Goal: Navigation & Orientation: Find specific page/section

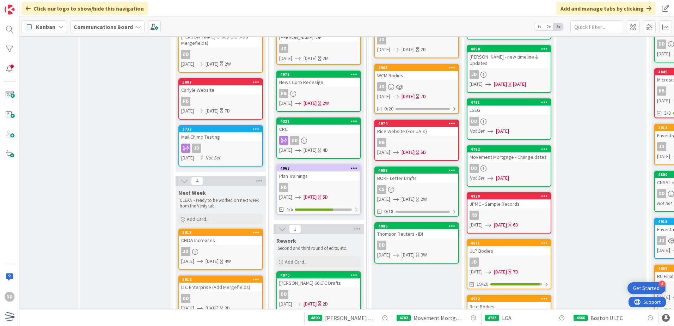
scroll to position [247, 34]
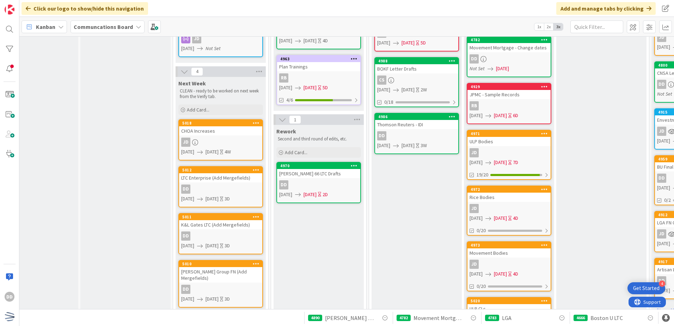
click at [340, 171] on div "[PERSON_NAME] 66 LTC Drafts" at bounding box center [318, 173] width 83 height 9
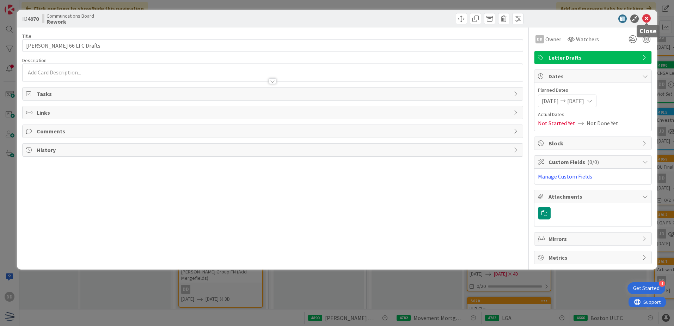
click at [645, 18] on icon at bounding box center [646, 18] width 8 height 8
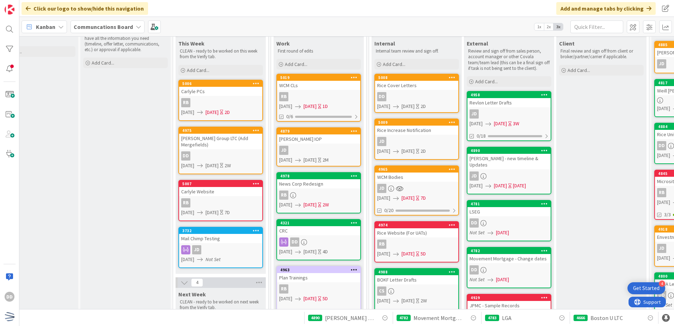
scroll to position [70, 34]
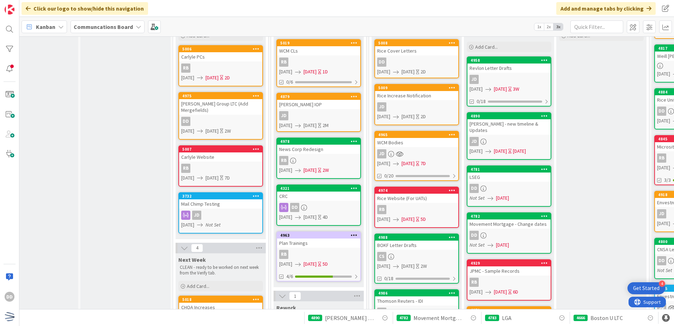
click at [314, 202] on link "4321 CRC DD [DATE] [DATE] 4D" at bounding box center [318, 204] width 85 height 41
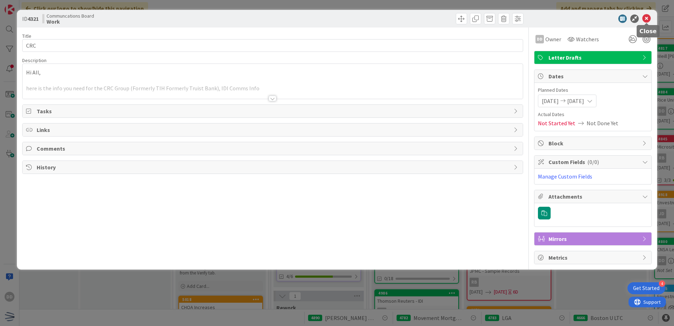
click at [646, 17] on icon at bounding box center [646, 18] width 8 height 8
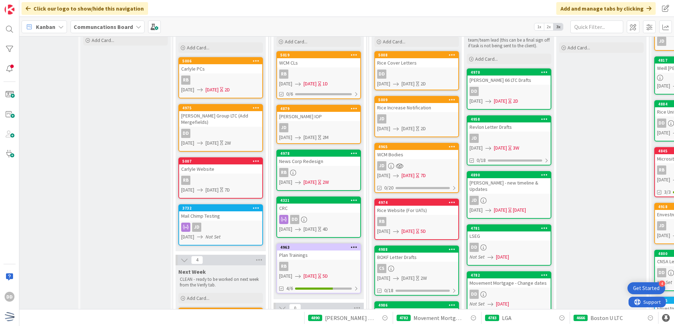
scroll to position [70, 34]
